Goal: Task Accomplishment & Management: Use online tool/utility

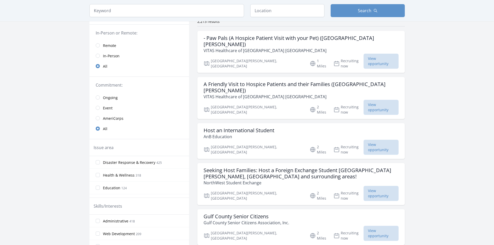
scroll to position [52, 0]
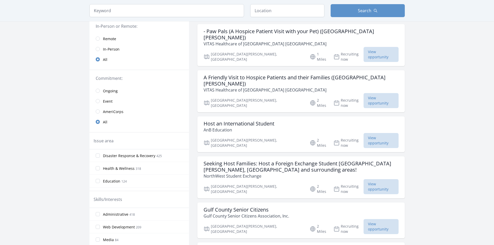
click at [114, 50] on span "In-Person" at bounding box center [111, 49] width 17 height 5
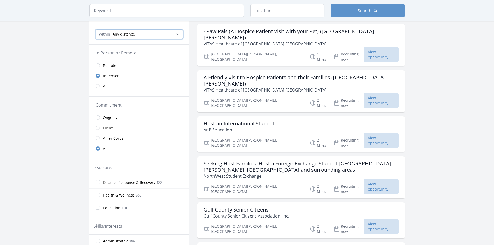
click at [148, 37] on select "Any distance , 5 Miles , 20 Miles , 50 Miles , 100 Miles" at bounding box center [139, 34] width 87 height 10
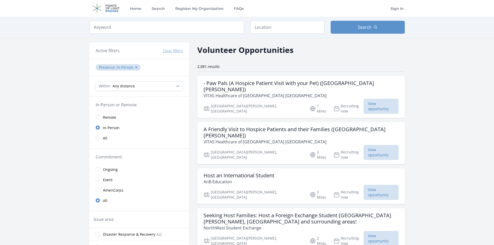
click at [264, 20] on div "Keyword Location Search" at bounding box center [247, 27] width 332 height 21
click at [264, 25] on input "text" at bounding box center [287, 27] width 74 height 13
type input "[US_STATE] D.C., [GEOGRAPHIC_DATA], [GEOGRAPHIC_DATA]"
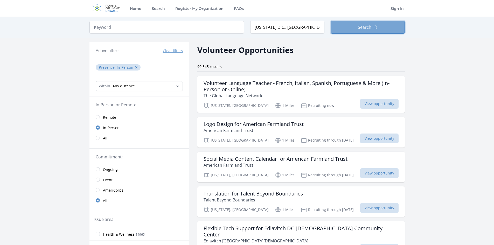
click at [356, 25] on button "Search" at bounding box center [368, 27] width 74 height 13
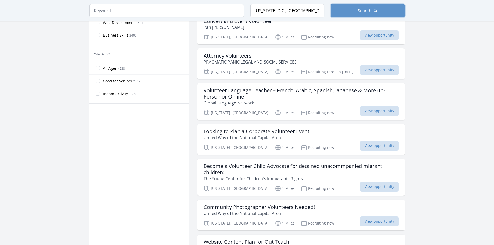
scroll to position [285, 0]
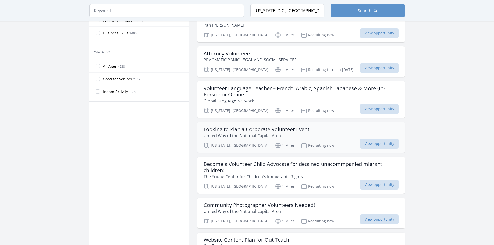
click at [288, 126] on h3 "Looking to Plan a Corporate Volunteer Event" at bounding box center [257, 129] width 106 height 6
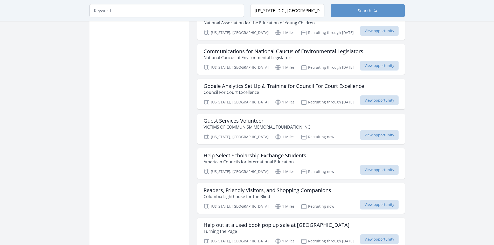
scroll to position [571, 0]
